Goal: Task Accomplishment & Management: Complete application form

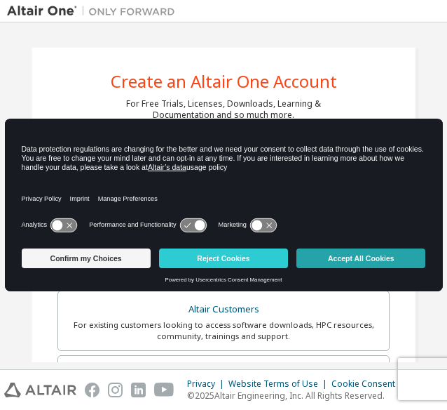
click at [338, 252] on button "Accept All Cookies" at bounding box center [361, 258] width 129 height 20
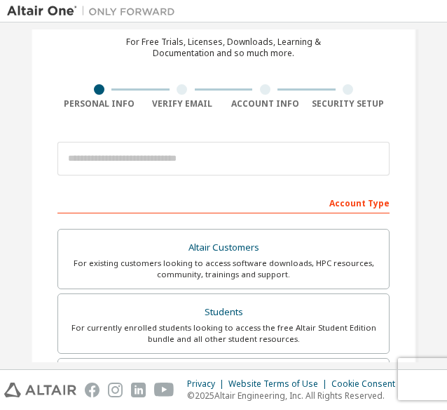
scroll to position [140, 0]
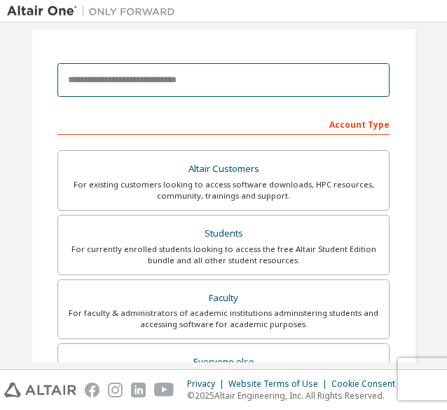
click at [123, 86] on input "email" at bounding box center [224, 80] width 332 height 34
type input "**********"
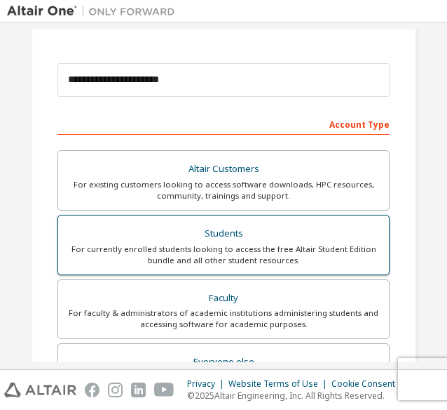
click at [198, 236] on div "Students" at bounding box center [224, 234] width 314 height 20
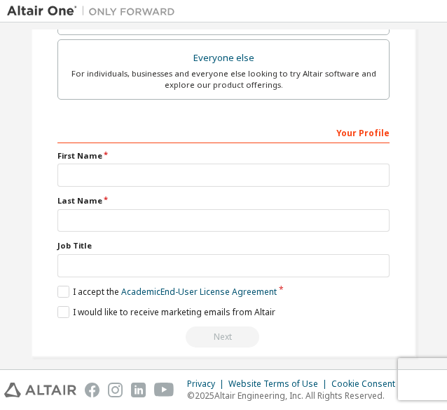
scroll to position [452, 0]
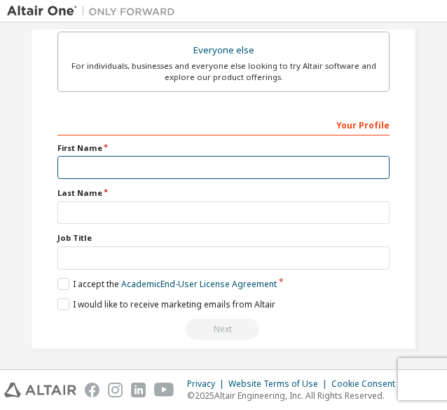
click at [111, 162] on input "text" at bounding box center [224, 167] width 332 height 23
type input "*********"
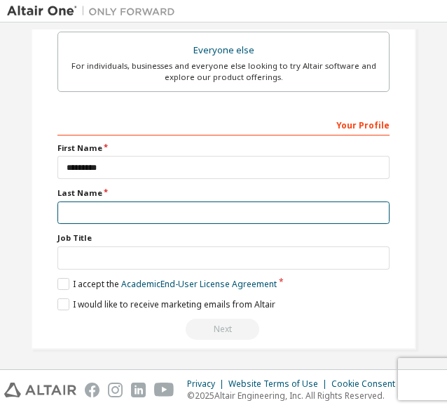
type input "*******"
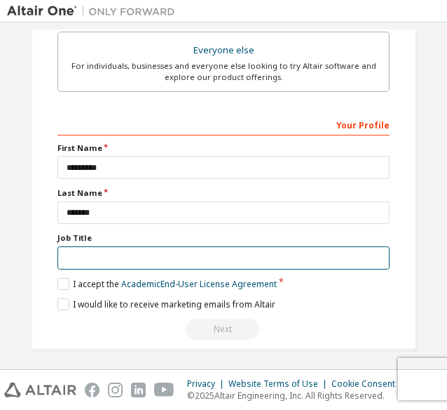
click at [120, 255] on input "text" at bounding box center [224, 257] width 332 height 23
type input "*******"
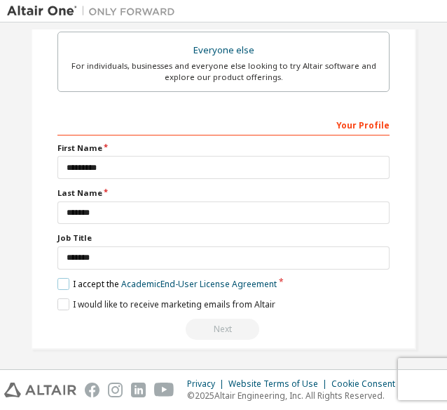
click at [66, 278] on label "I accept the Academic End-User License Agreement" at bounding box center [168, 284] width 220 height 12
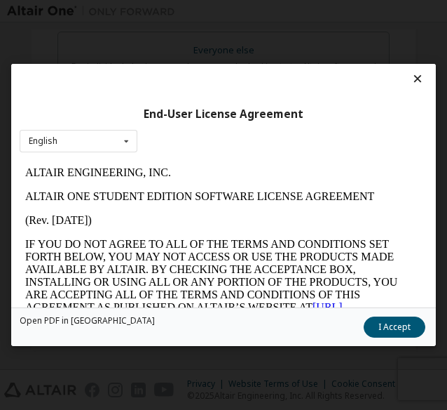
scroll to position [0, 0]
click at [386, 326] on button "I Accept" at bounding box center [395, 326] width 62 height 21
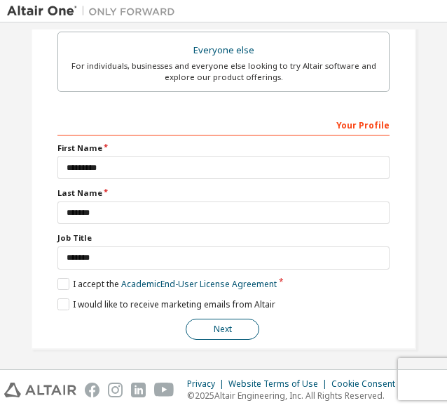
click at [224, 325] on button "Next" at bounding box center [223, 328] width 74 height 21
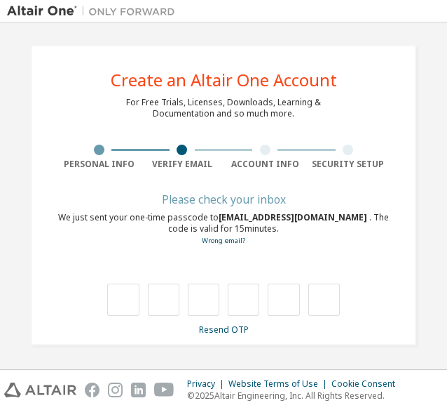
type input "*"
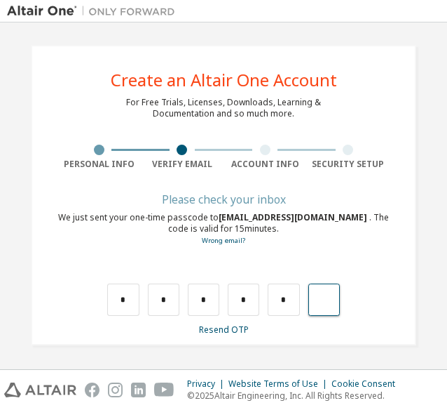
type input "*"
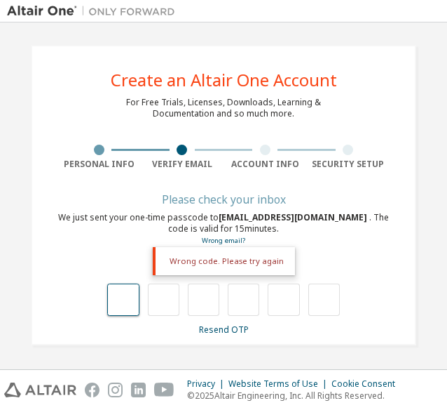
click at [125, 299] on input "text" at bounding box center [123, 299] width 32 height 32
type input "*"
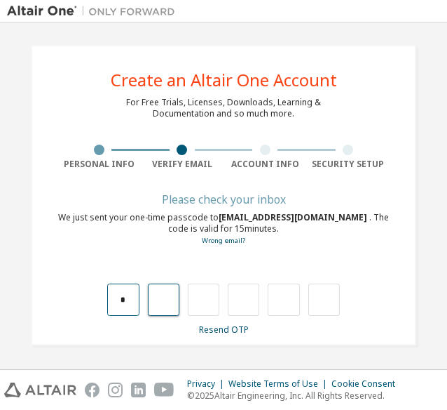
type input "*"
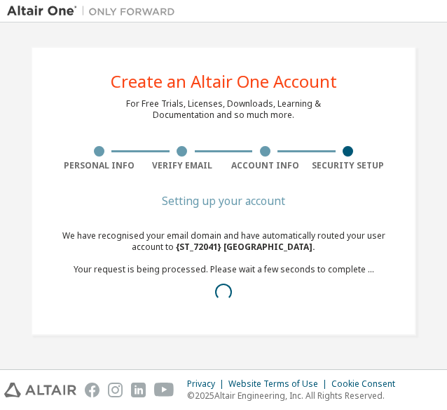
scroll to position [0, 0]
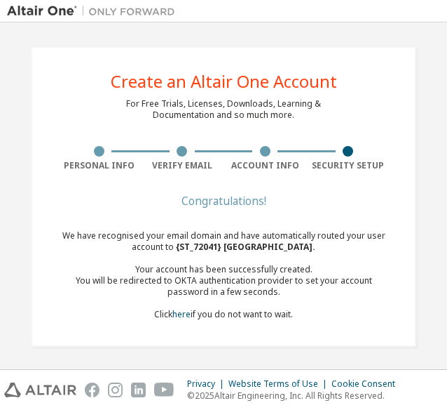
click at [293, 196] on div "Congratulations!" at bounding box center [224, 200] width 332 height 8
